Goal: Information Seeking & Learning: Learn about a topic

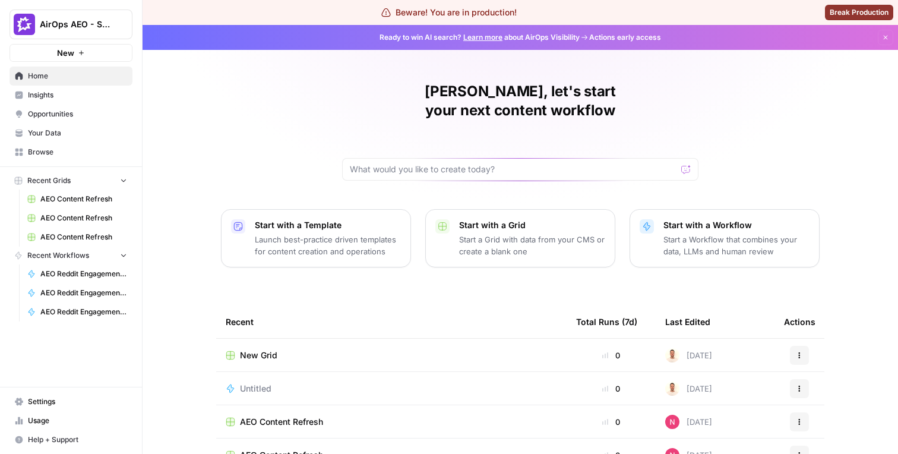
click at [87, 93] on span "Insights" at bounding box center [77, 95] width 99 height 11
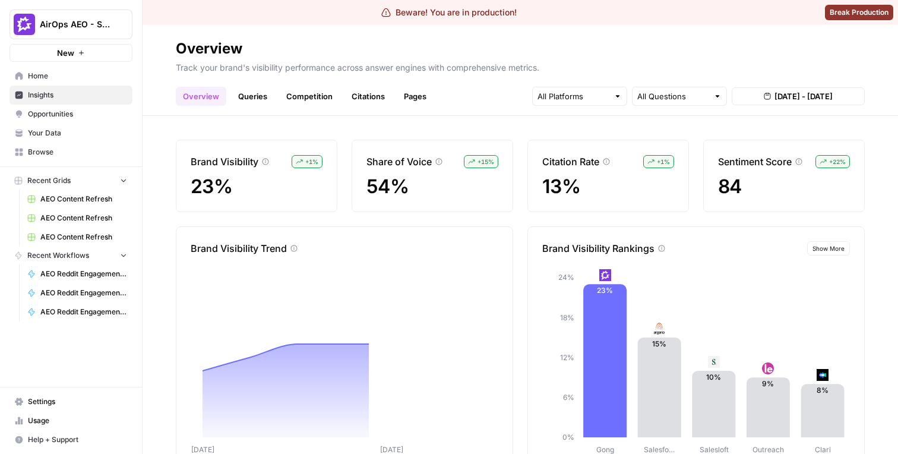
click at [265, 99] on link "Queries" at bounding box center [252, 96] width 43 height 19
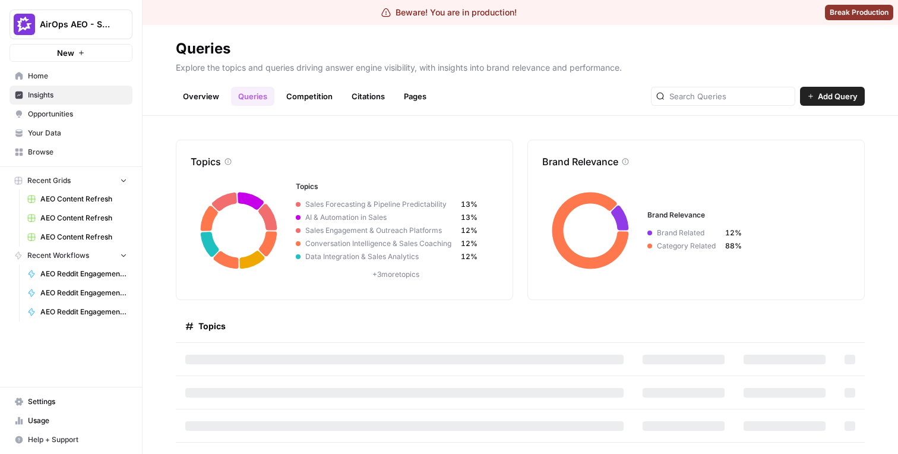
click at [378, 232] on span "Sales Engagement & Outreach Platforms" at bounding box center [380, 230] width 160 height 11
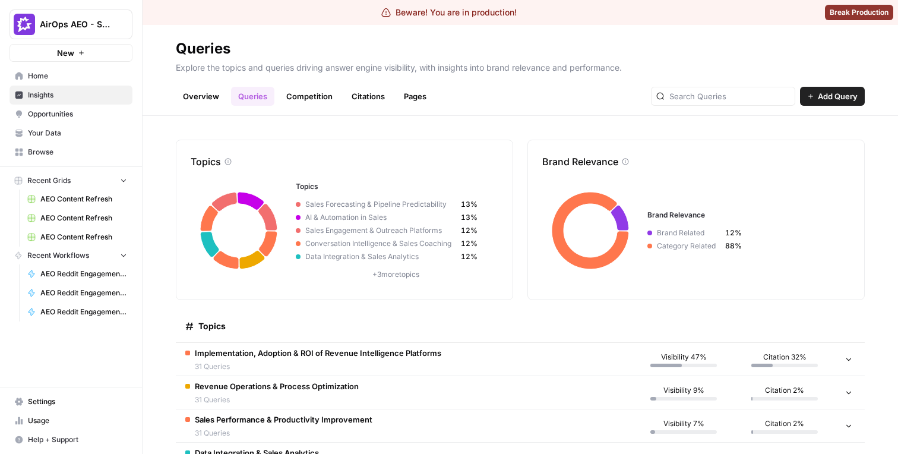
click at [217, 107] on header "Queries Explore the topics and queries driving answer engine visibility, with i…" at bounding box center [519, 70] width 755 height 91
click at [214, 104] on link "Overview" at bounding box center [201, 96] width 50 height 19
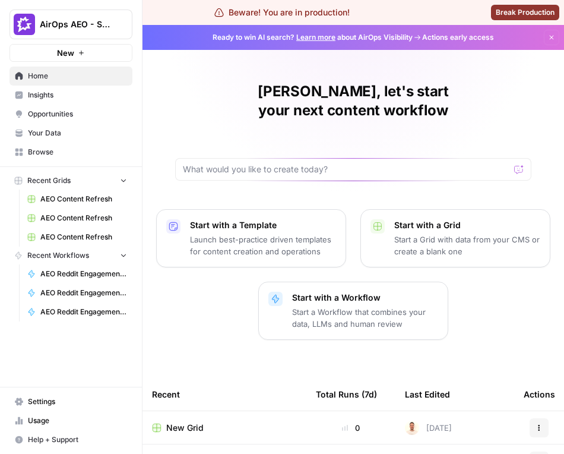
click at [53, 97] on span "Insights" at bounding box center [77, 95] width 99 height 11
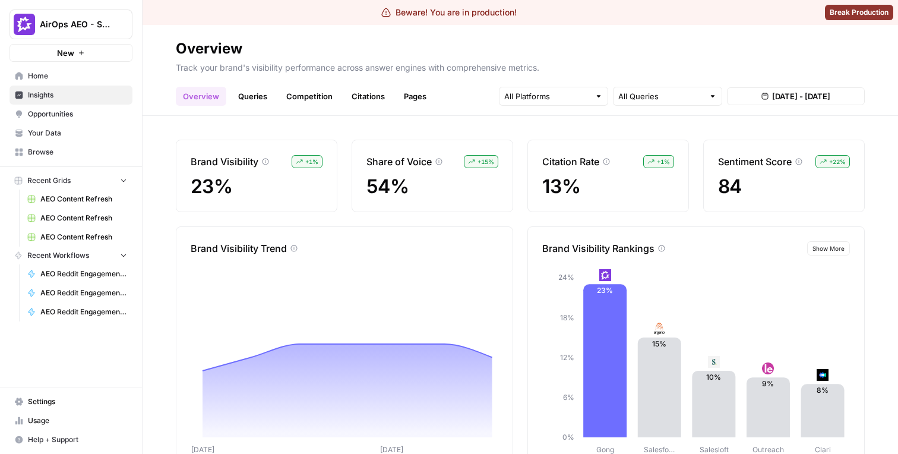
click at [552, 85] on div "Overview Queries Competition Citations Pages All Queries [DATE] - [DATE]" at bounding box center [520, 91] width 689 height 28
click at [550, 97] on input "text" at bounding box center [546, 96] width 85 height 12
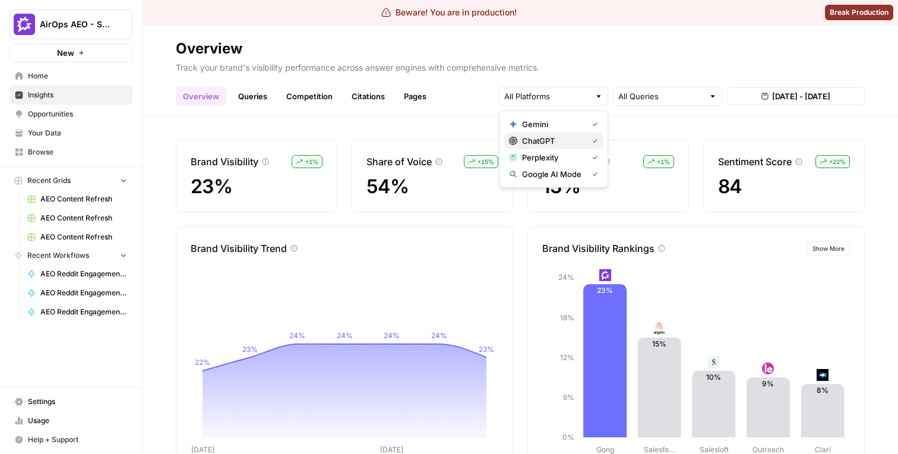
click at [544, 144] on span "ChatGPT" at bounding box center [552, 141] width 61 height 12
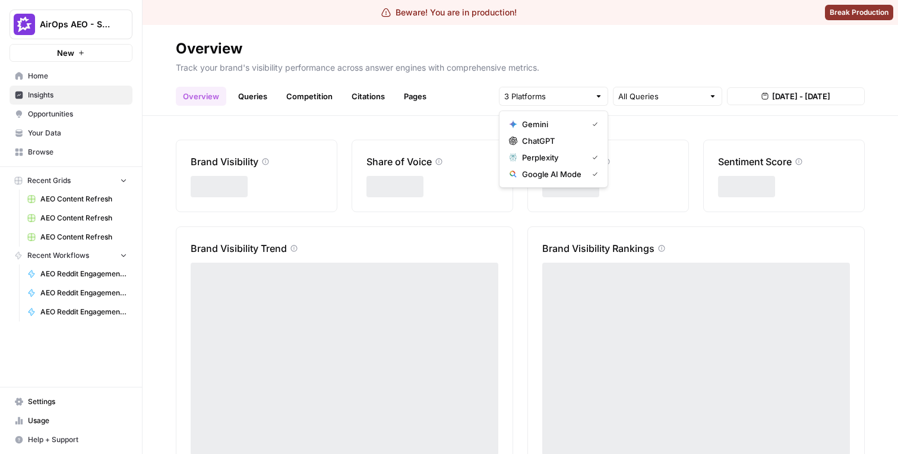
click at [402, 56] on h2 "Overview" at bounding box center [520, 48] width 689 height 19
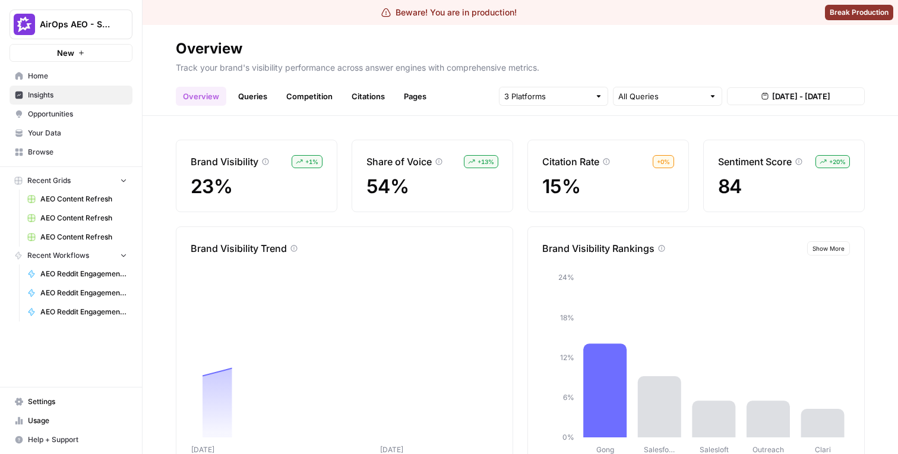
click at [363, 91] on link "Citations" at bounding box center [367, 96] width 47 height 19
